Goal: Find specific page/section

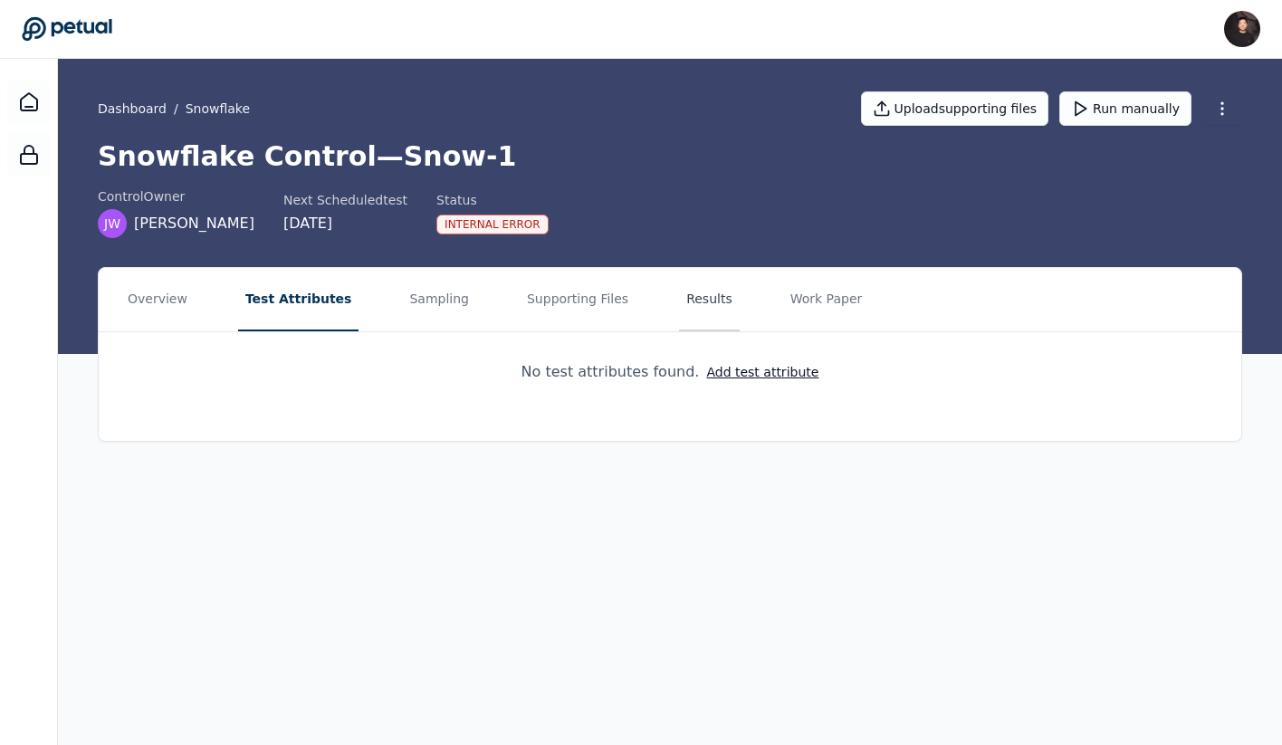
click at [679, 296] on button "Results" at bounding box center [709, 299] width 61 height 63
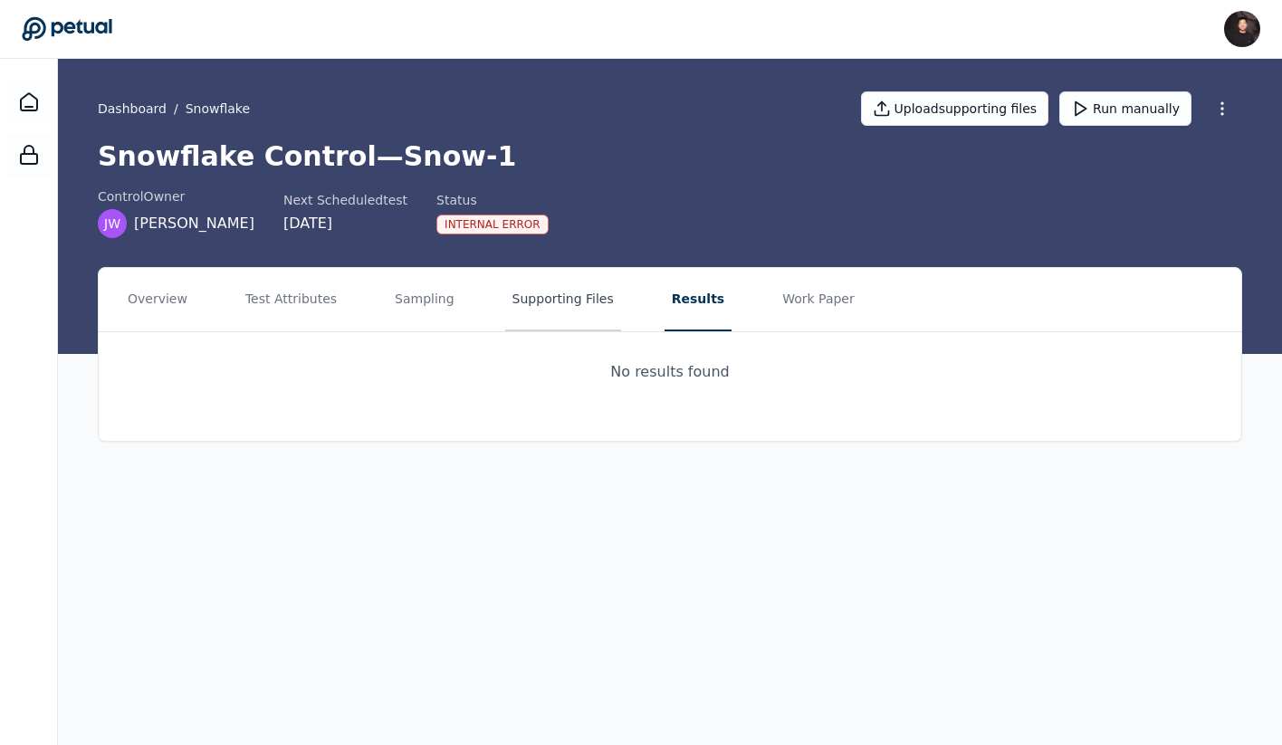
click at [551, 296] on button "Supporting Files" at bounding box center [563, 299] width 116 height 63
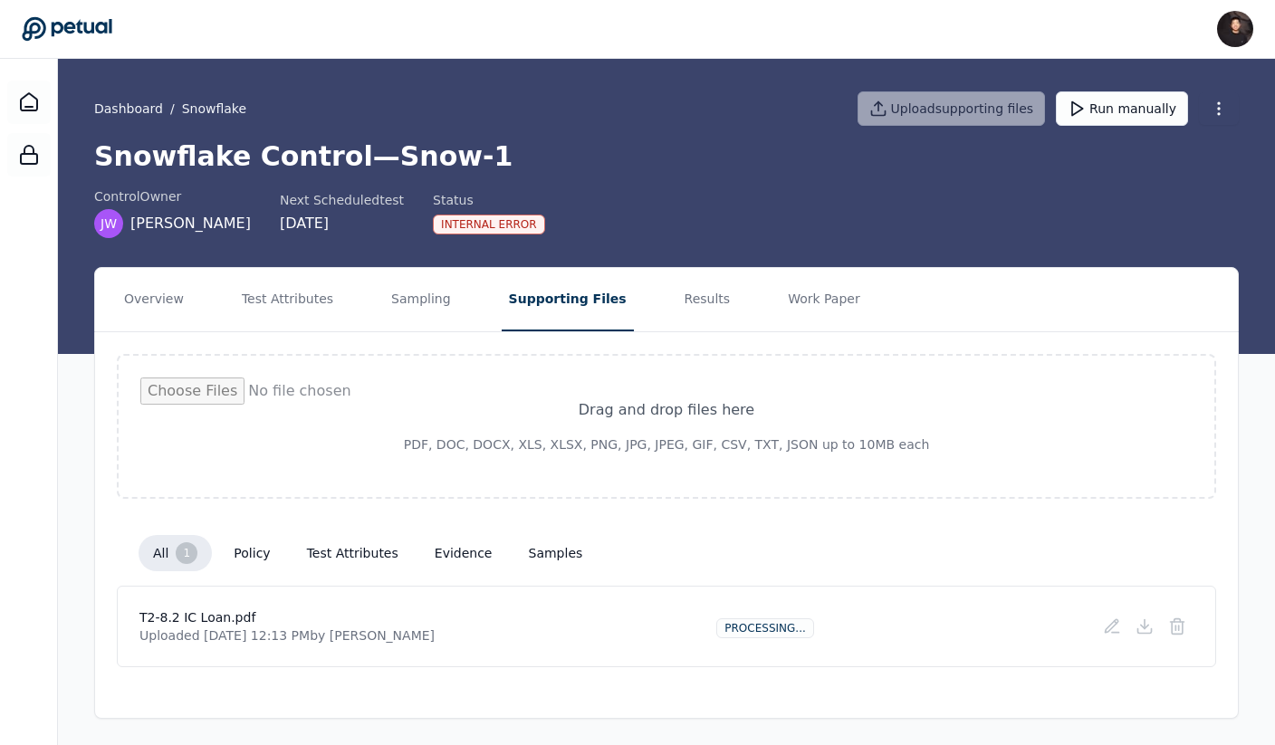
scroll to position [3, 0]
